Goal: Information Seeking & Learning: Learn about a topic

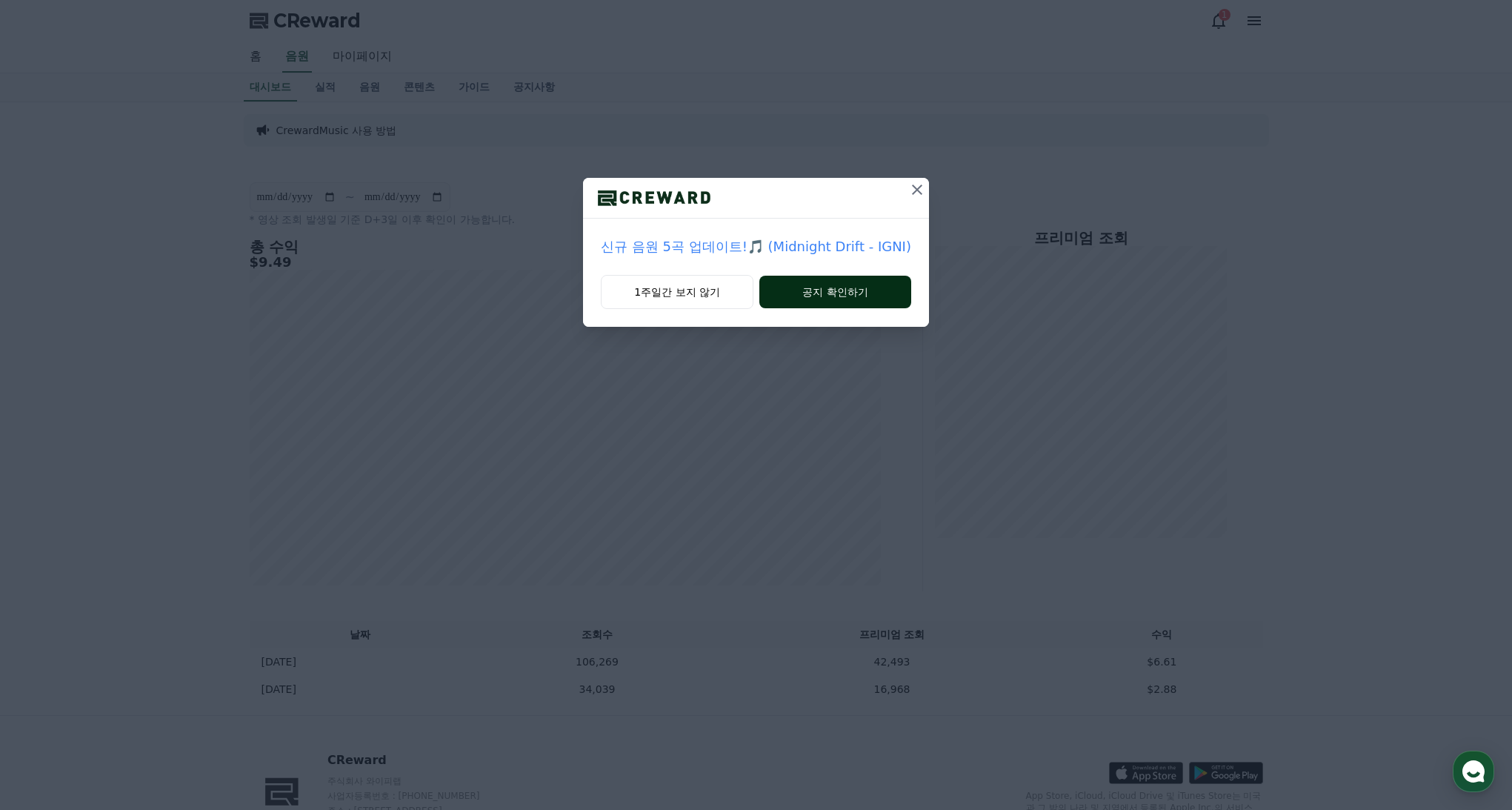
click at [814, 296] on button "공지 확인하기" at bounding box center [835, 292] width 152 height 32
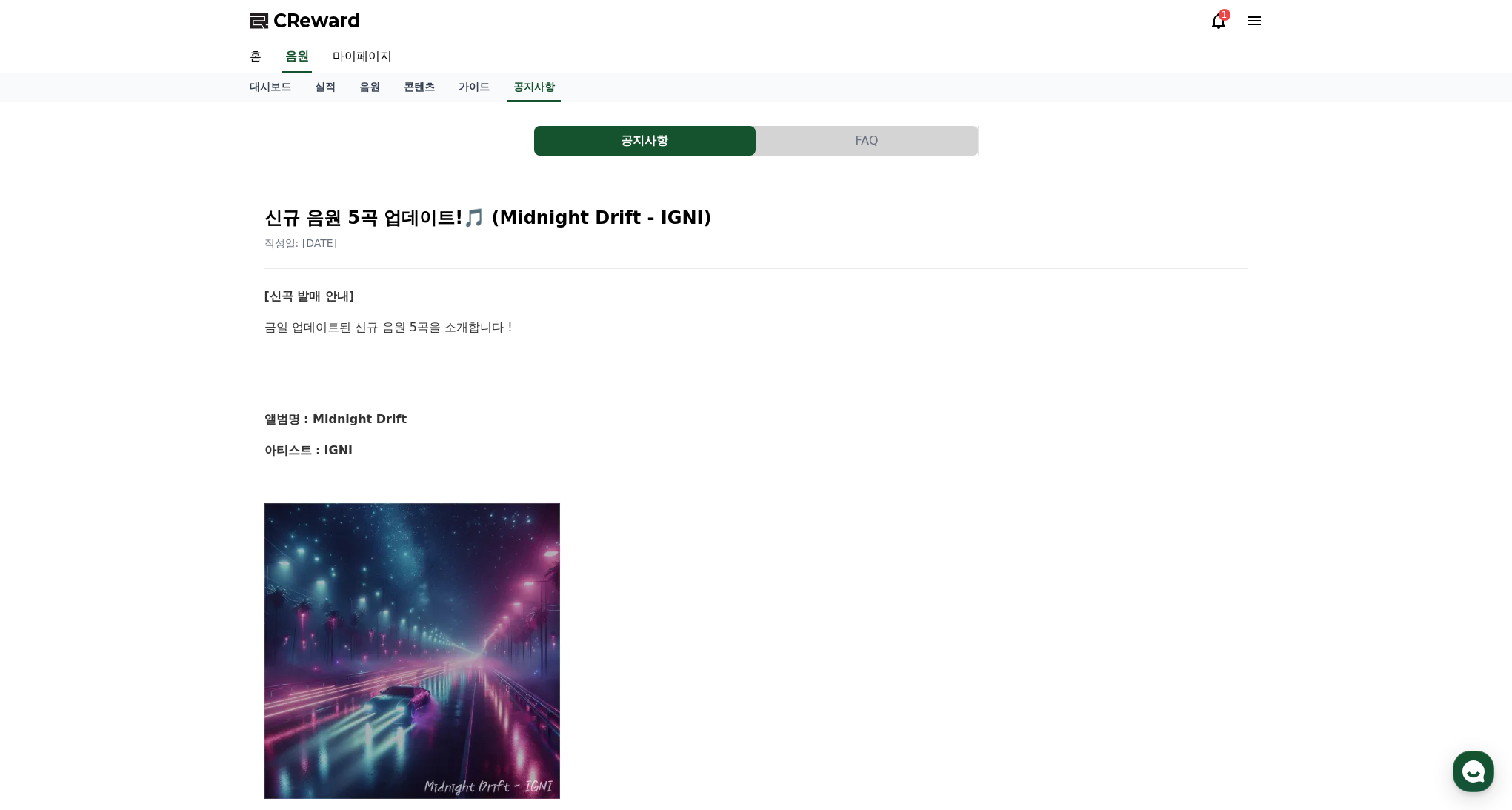
click at [534, 440] on div "[신곡 발매 안내] 금일 업데이트된 신규 음원 5곡을 소개합니다 ! 앨범명 : Midnight Drift 아티스트 : IGNI 1. Midni…" at bounding box center [756, 804] width 985 height 1036
click at [364, 91] on link "음원" at bounding box center [369, 87] width 44 height 28
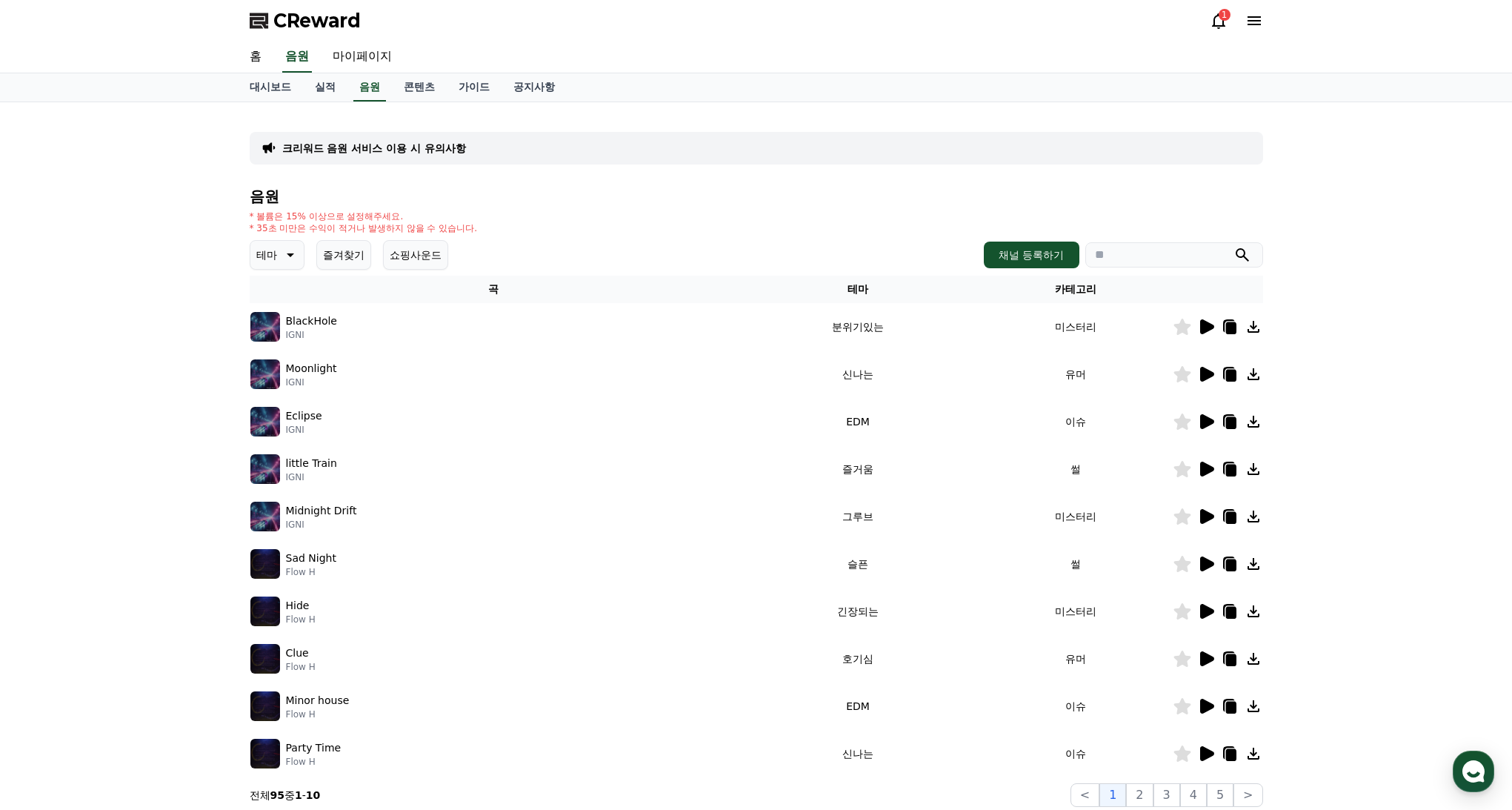
click at [1201, 514] on icon at bounding box center [1208, 516] width 14 height 15
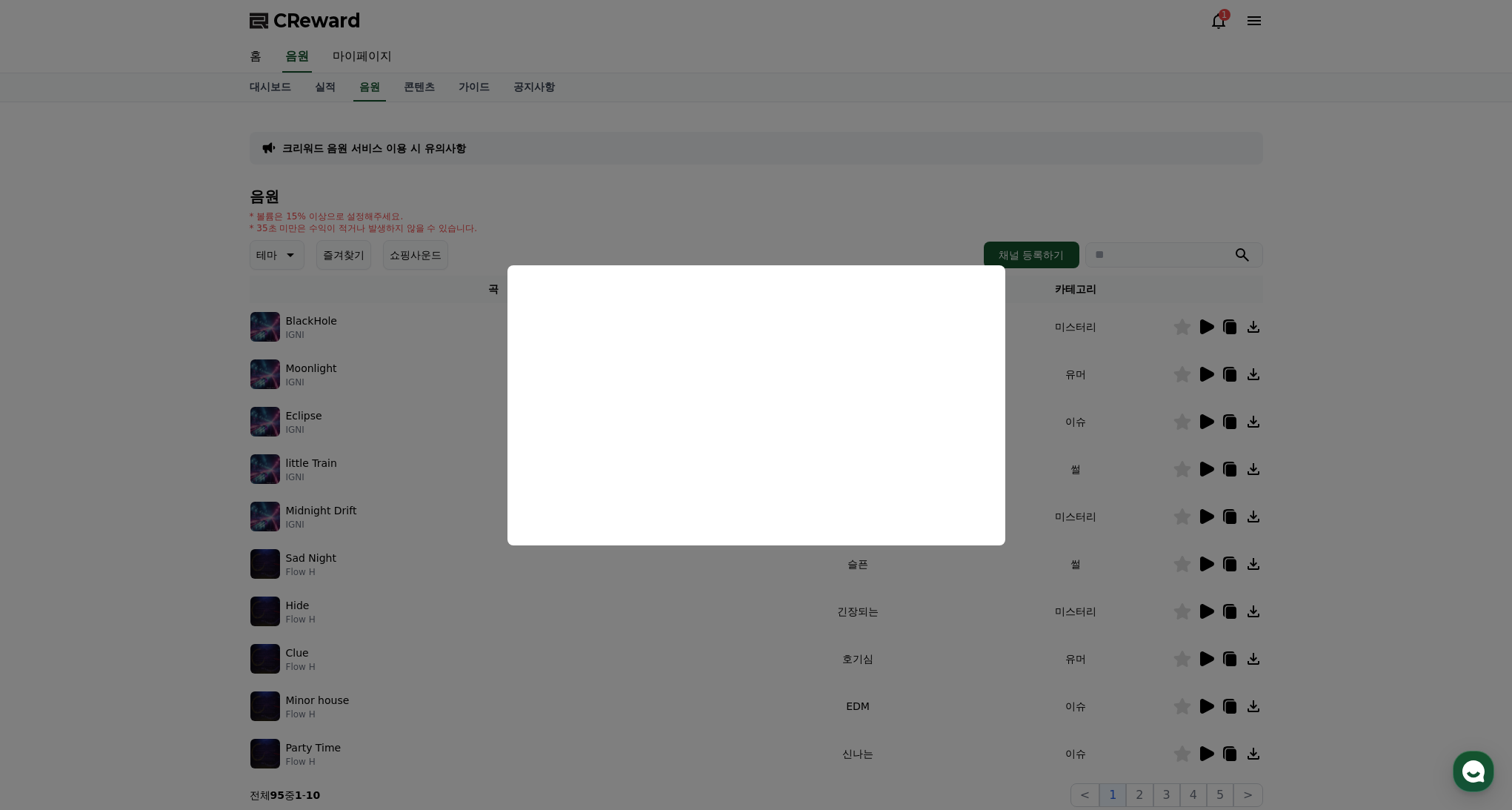
click at [1347, 490] on button "close modal" at bounding box center [756, 405] width 1512 height 810
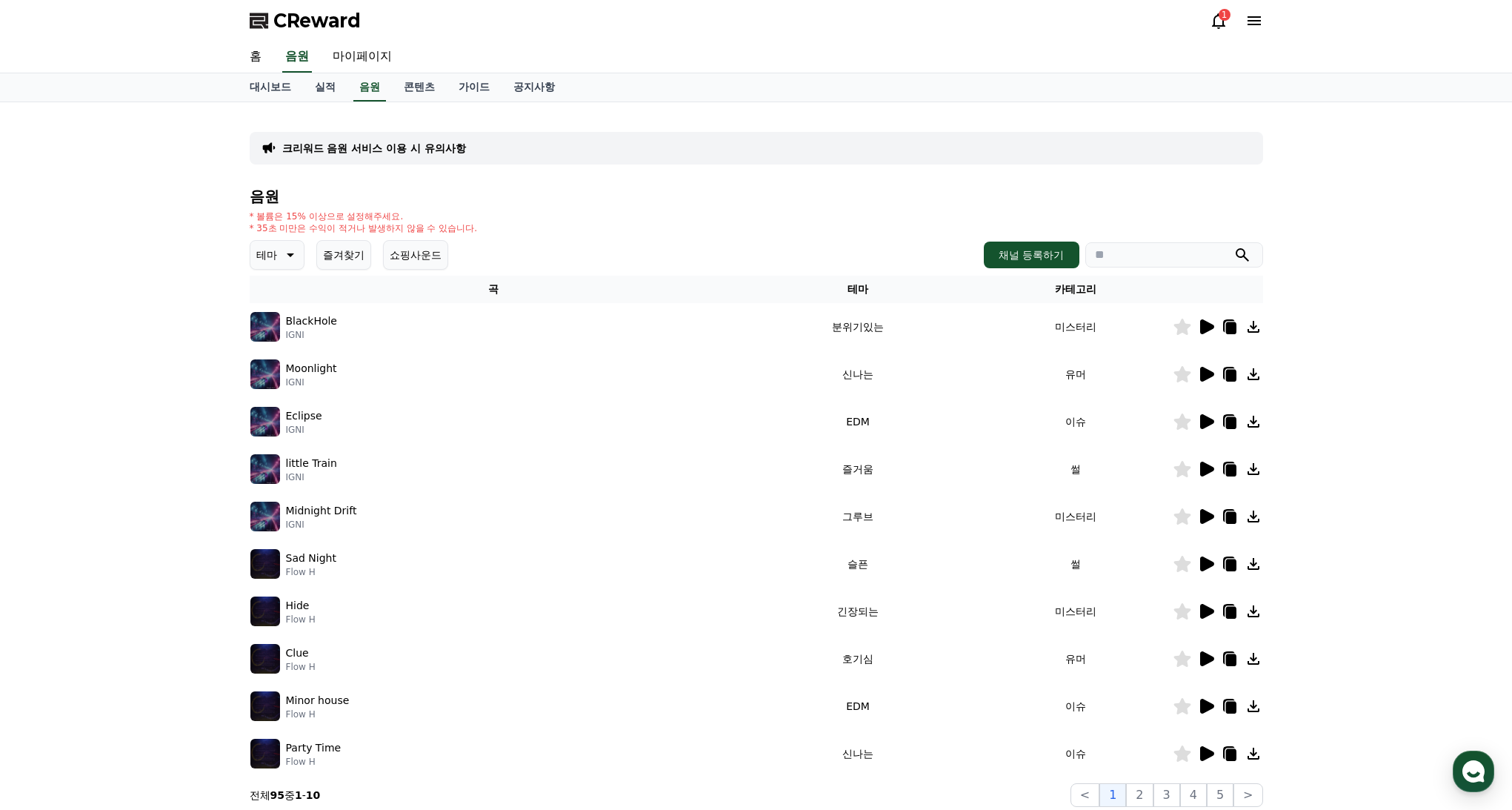
click at [1212, 466] on icon at bounding box center [1207, 469] width 18 height 18
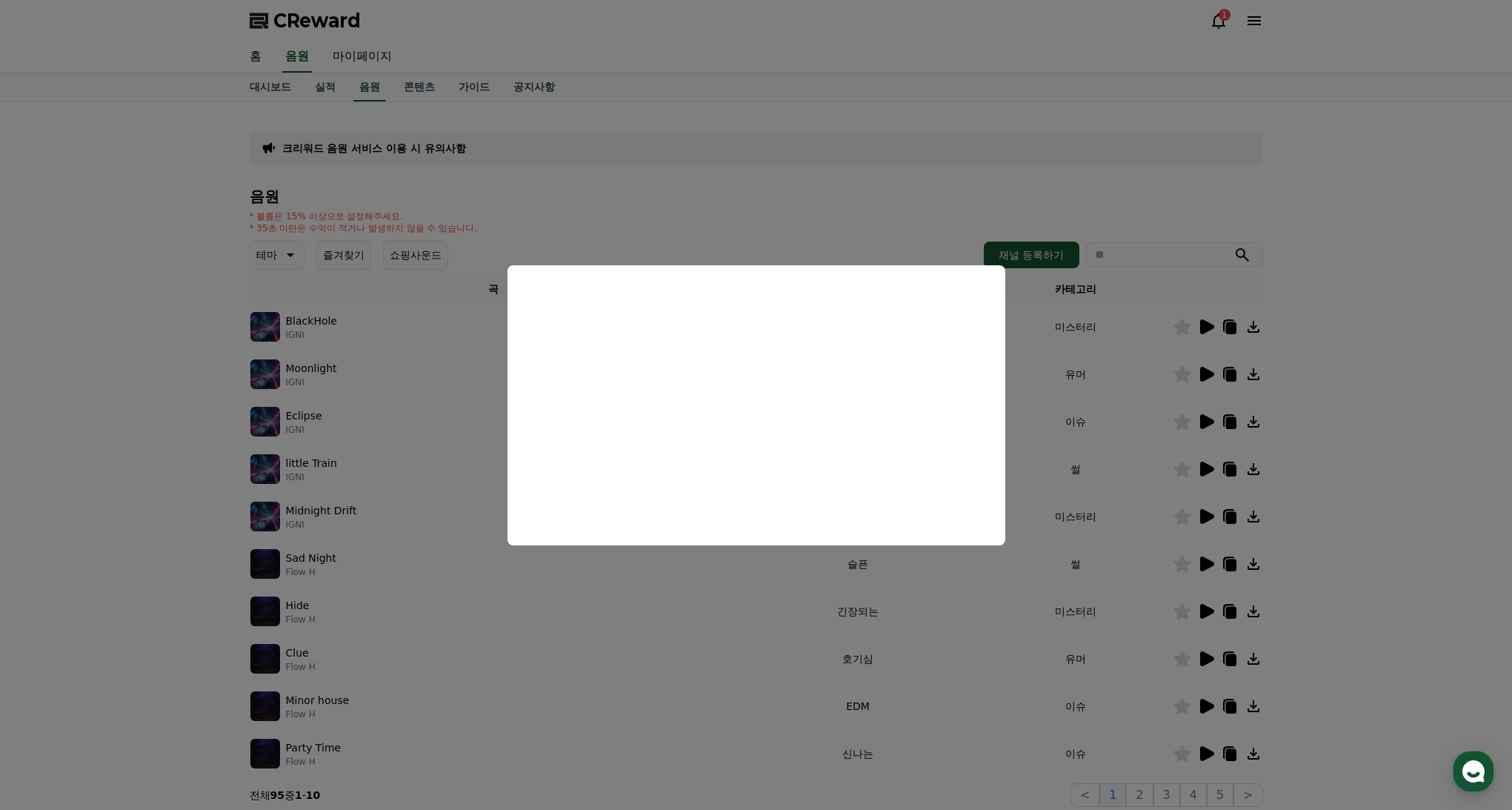
click at [1221, 341] on button "close modal" at bounding box center [756, 405] width 1512 height 810
click at [1210, 327] on icon at bounding box center [1208, 326] width 14 height 15
click at [1392, 441] on button "close modal" at bounding box center [756, 405] width 1512 height 810
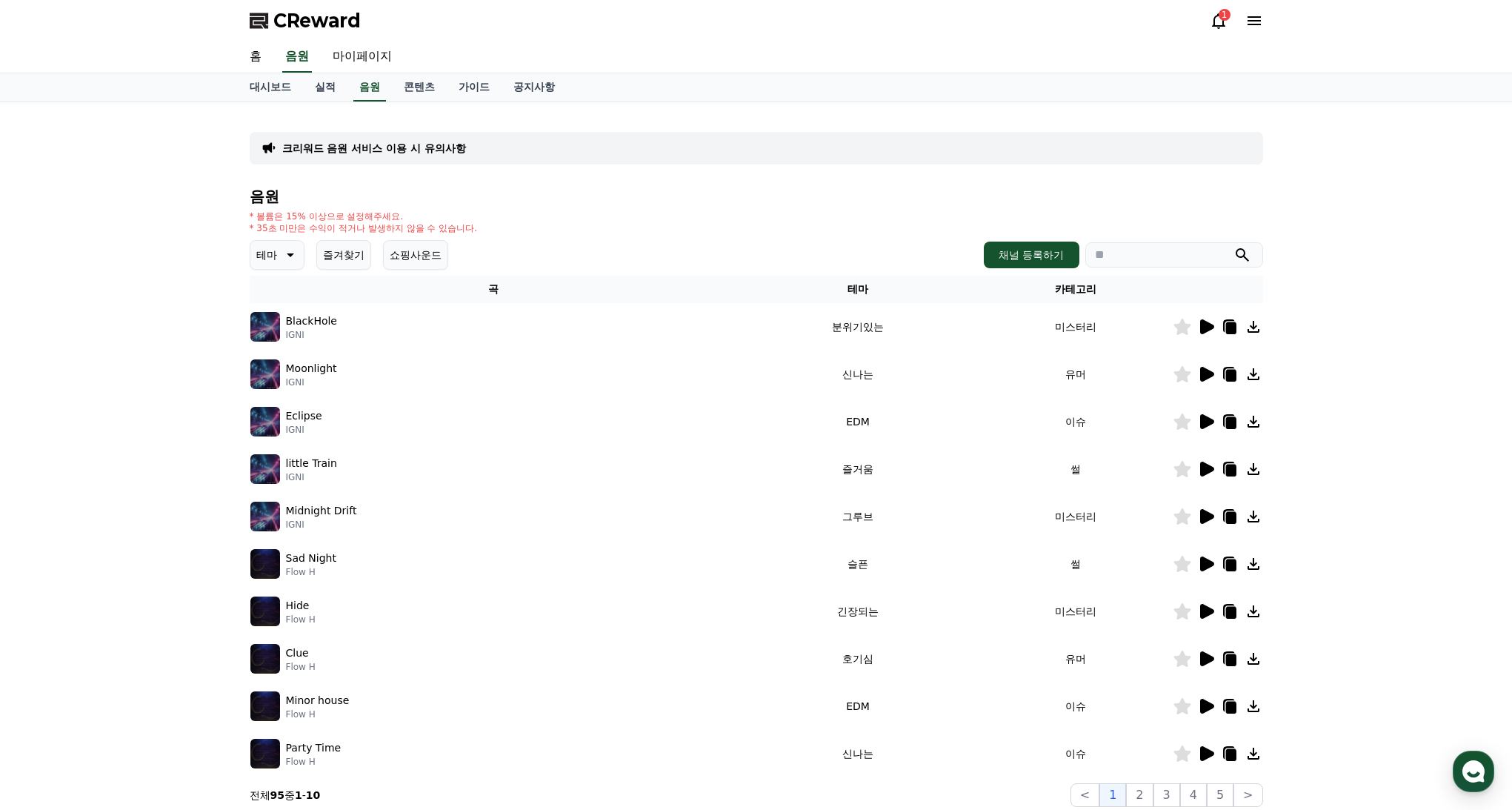
click at [1201, 603] on icon at bounding box center [1207, 611] width 18 height 18
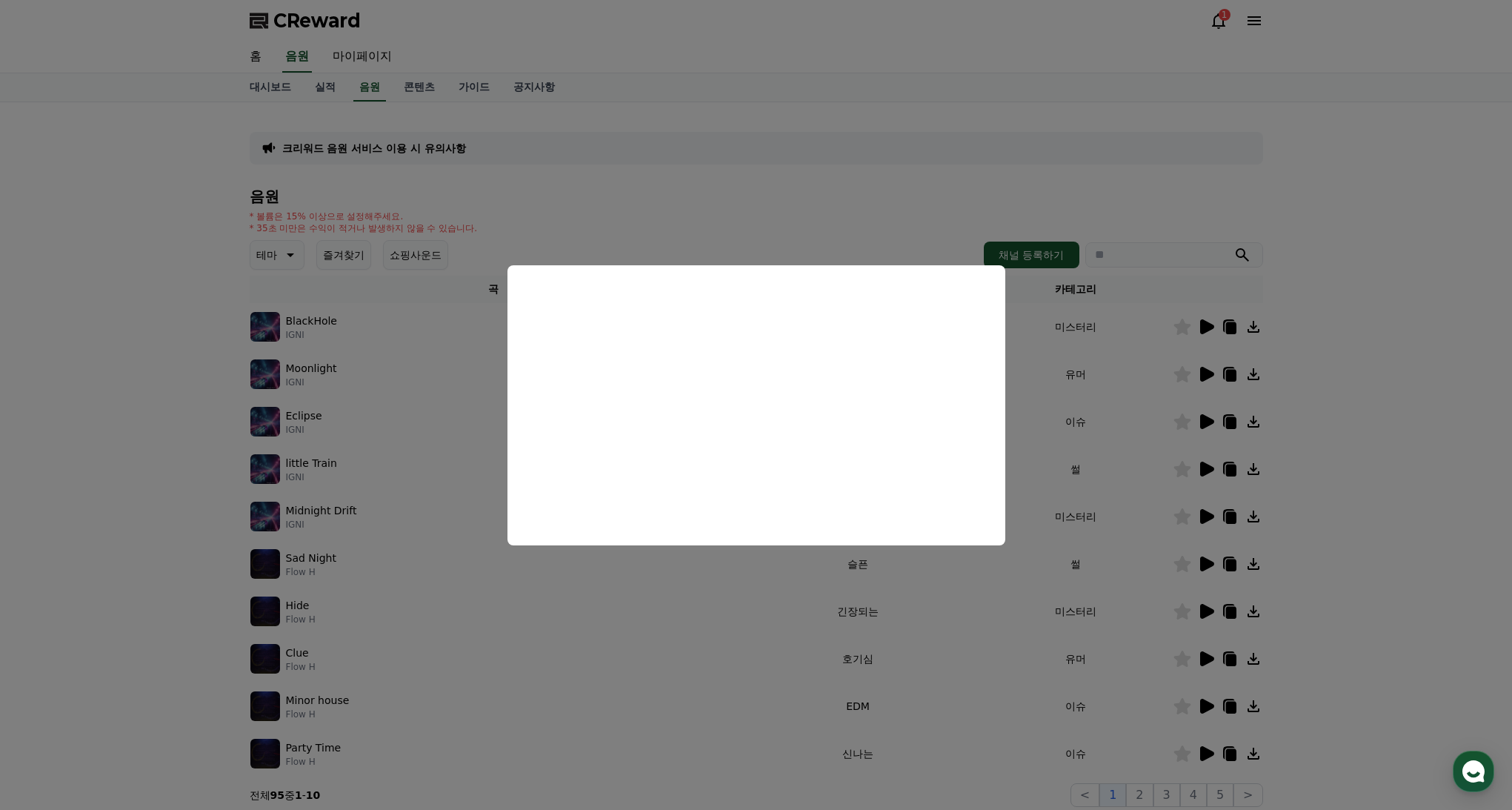
click at [1352, 454] on button "close modal" at bounding box center [756, 405] width 1512 height 810
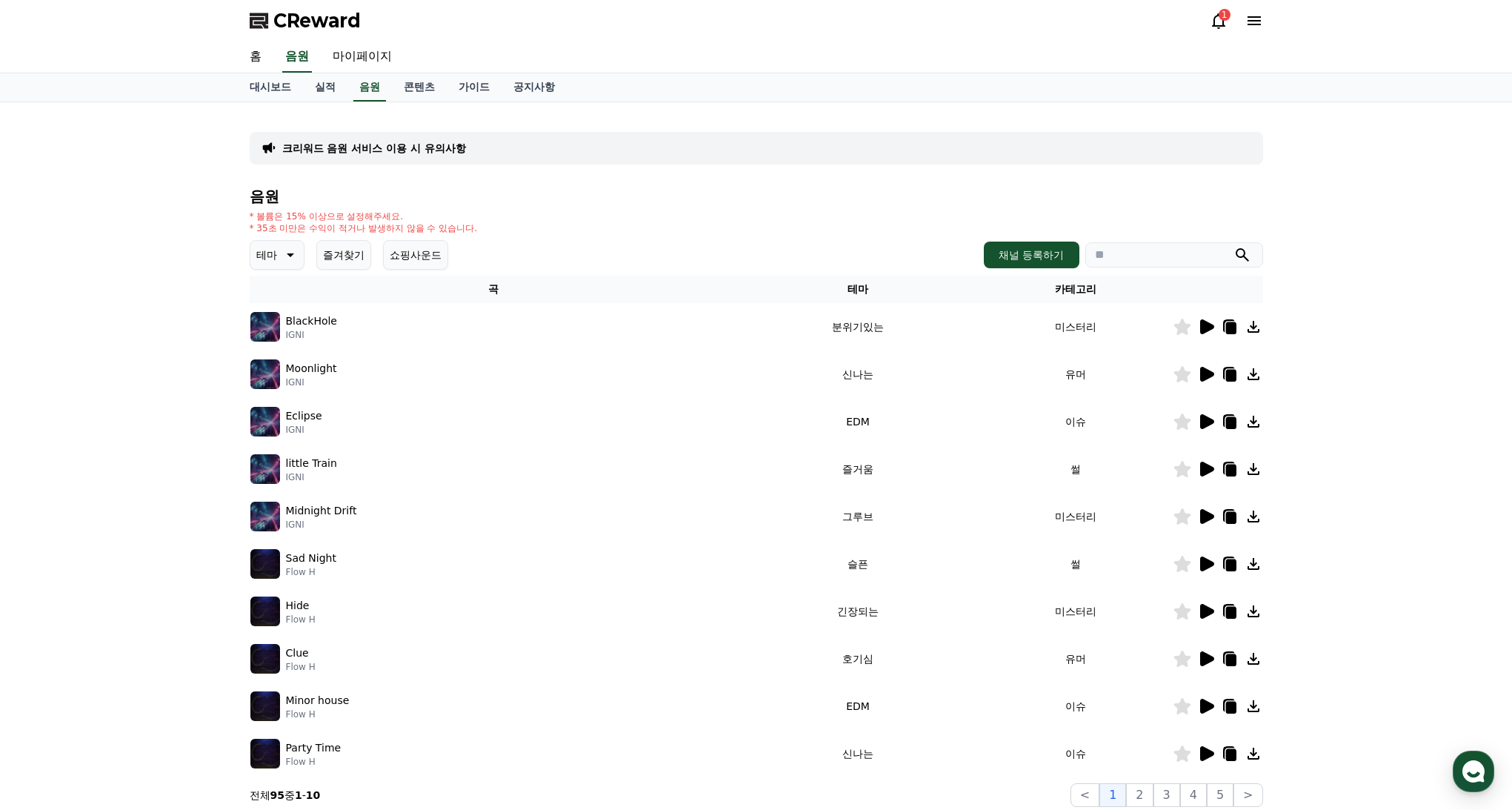
click at [1186, 511] on icon at bounding box center [1182, 516] width 18 height 17
click at [1361, 428] on div "크리워드 음원 서비스 이용 시 유의사항 음원 * 볼륨은 15% 이상으로 설정해주세요. * 35초 미만은 수익이 적거나 발생하지 않을 수 있습니…" at bounding box center [756, 460] width 1512 height 716
click at [1205, 420] on icon at bounding box center [1208, 421] width 14 height 15
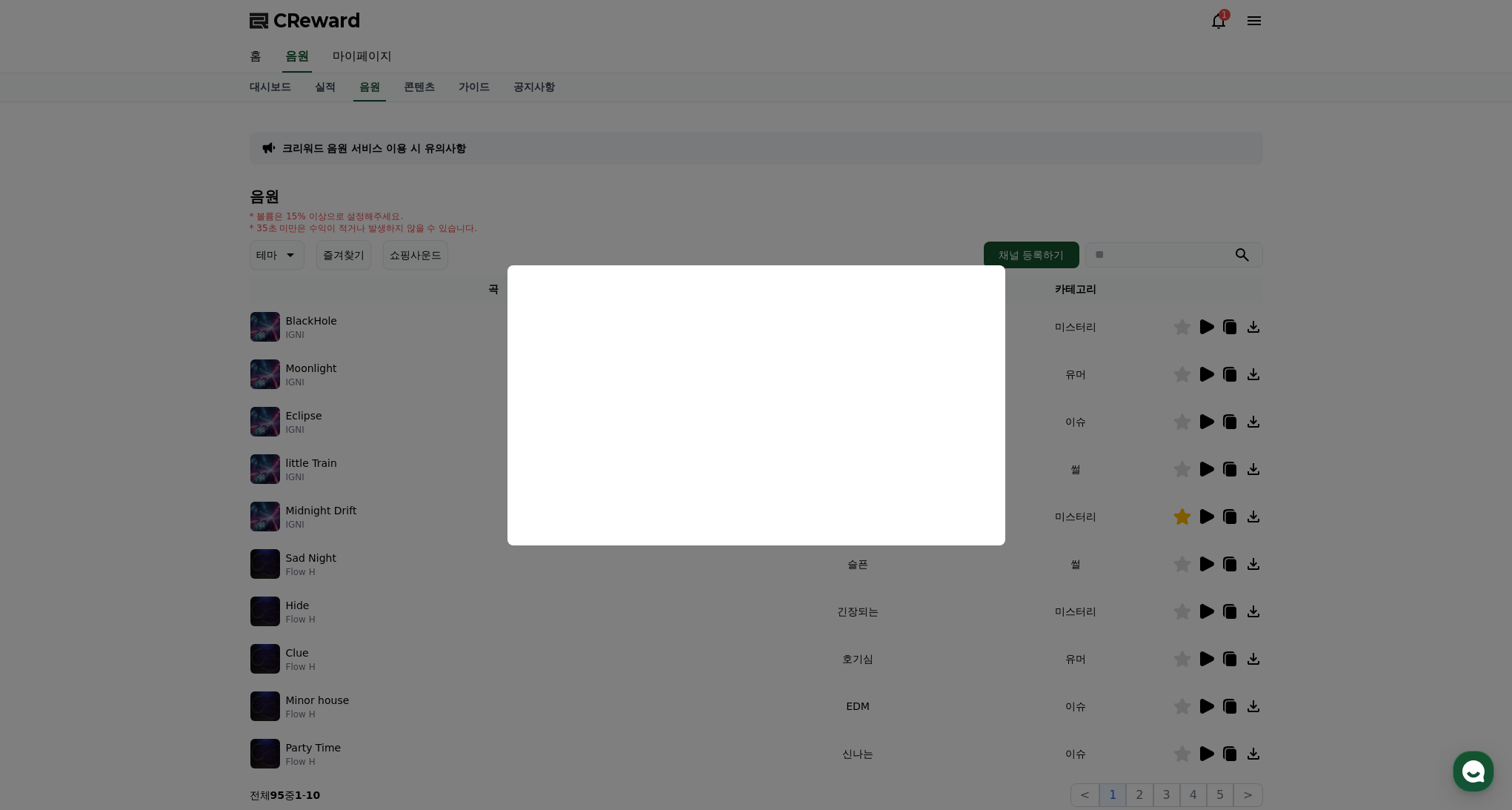
click at [1349, 503] on button "close modal" at bounding box center [756, 405] width 1512 height 810
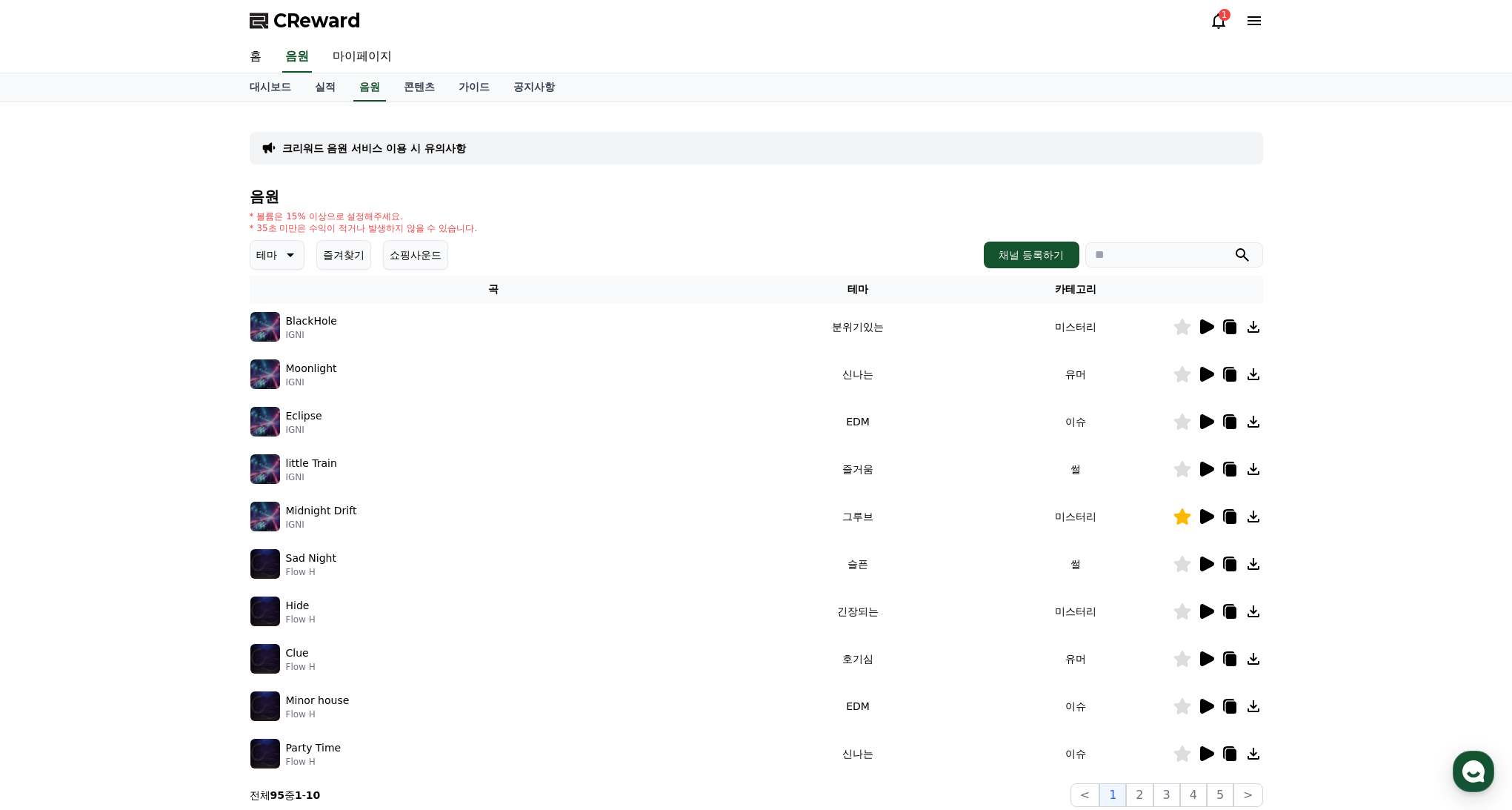
click at [1351, 456] on div "크리워드 음원 서비스 이용 시 유의사항 음원 * 볼륨은 15% 이상으로 설정해주세요. * 35초 미만은 수익이 적거나 발생하지 않을 수 있습니…" at bounding box center [756, 460] width 1512 height 716
click at [1219, 22] on icon at bounding box center [1218, 21] width 18 height 18
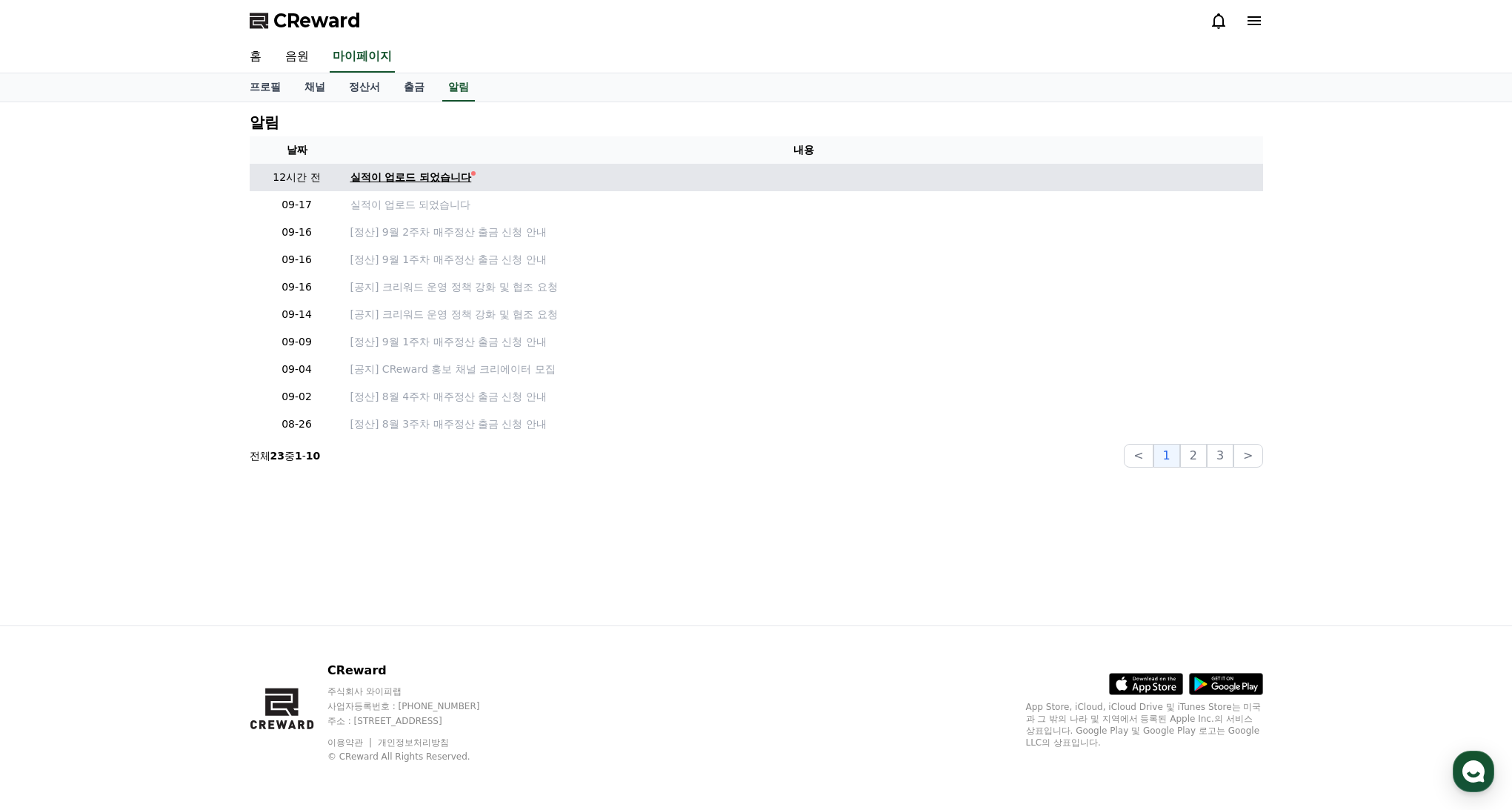
click at [413, 172] on div "실적이 업로드 되었습니다" at bounding box center [411, 177] width 121 height 16
